Goal: Find specific page/section

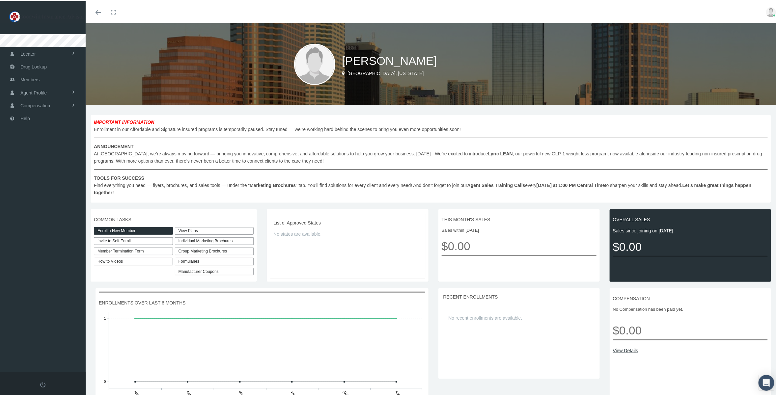
click at [193, 231] on link "View Plans" at bounding box center [214, 230] width 79 height 8
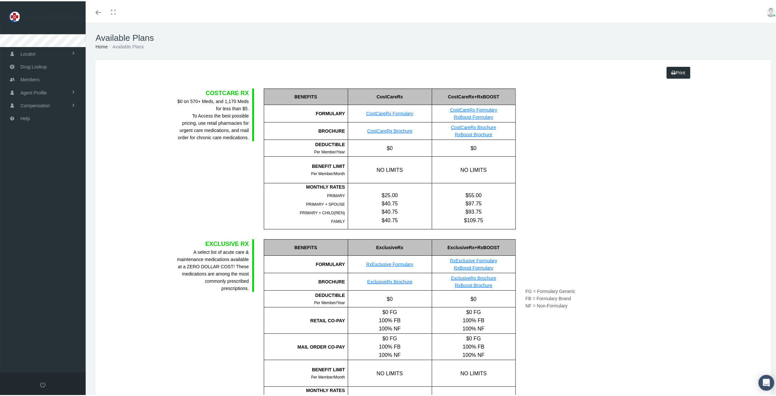
click at [388, 111] on link "CostCareRx Formulary" at bounding box center [389, 112] width 47 height 5
